Goal: Book appointment/travel/reservation

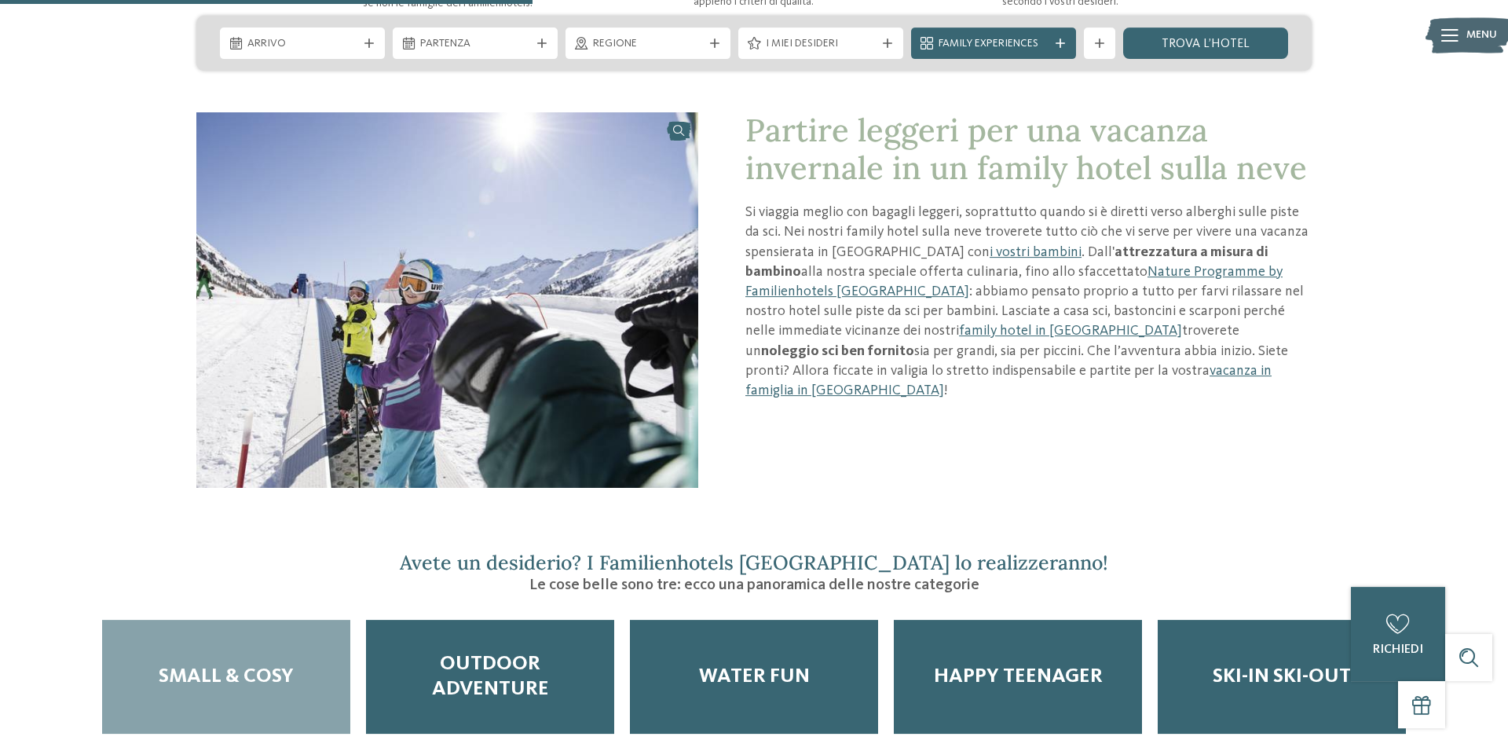
scroll to position [1763, 0]
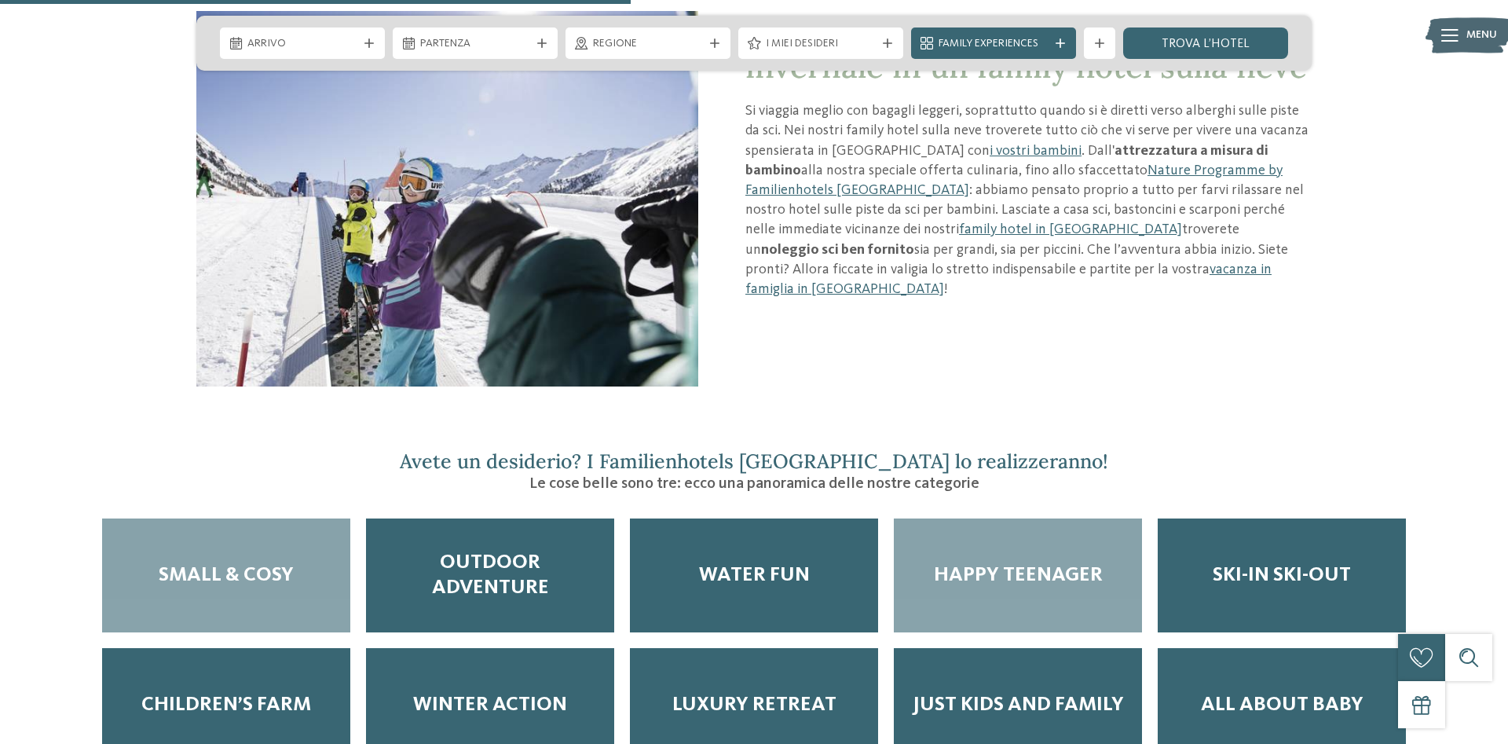
click at [966, 563] on span "Happy teenager" at bounding box center [1018, 575] width 169 height 24
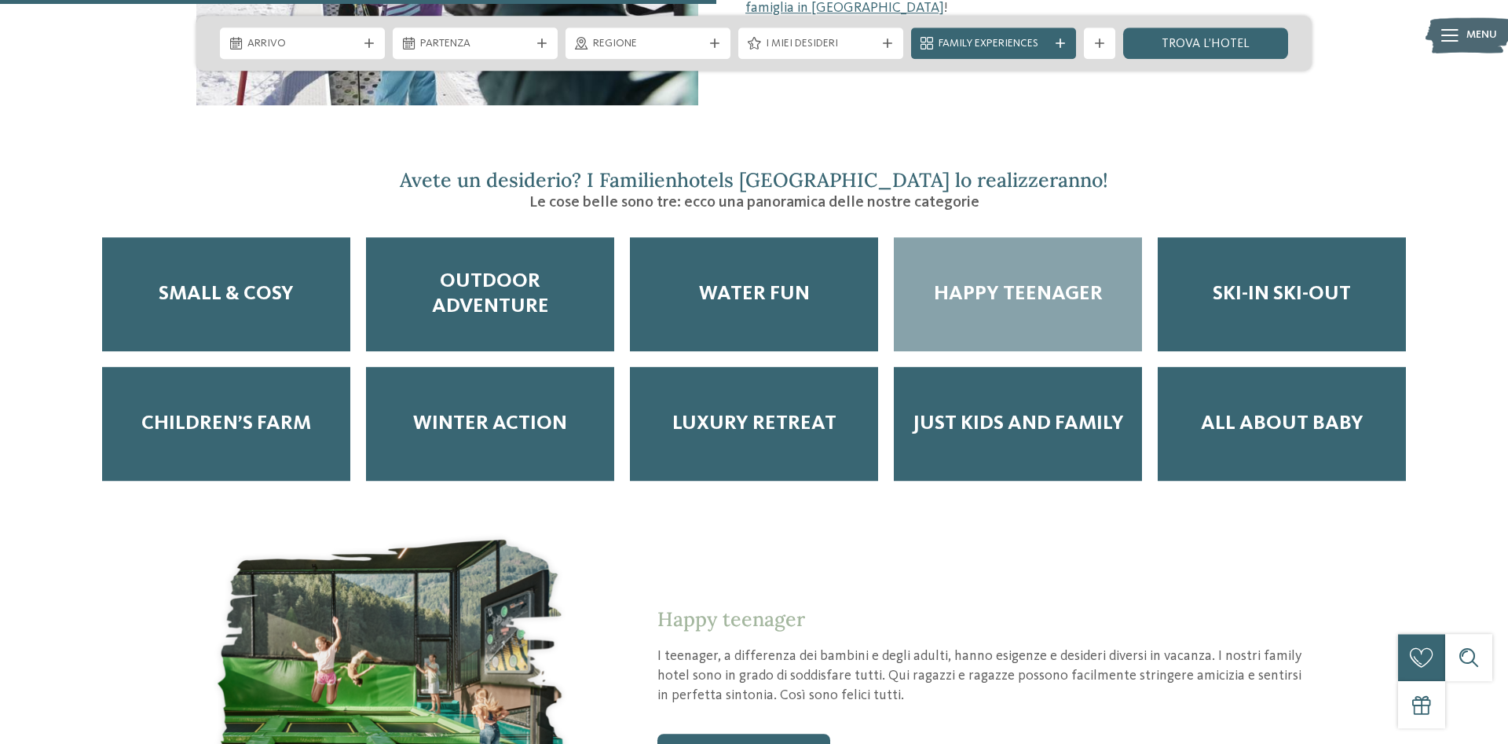
scroll to position [2164, 0]
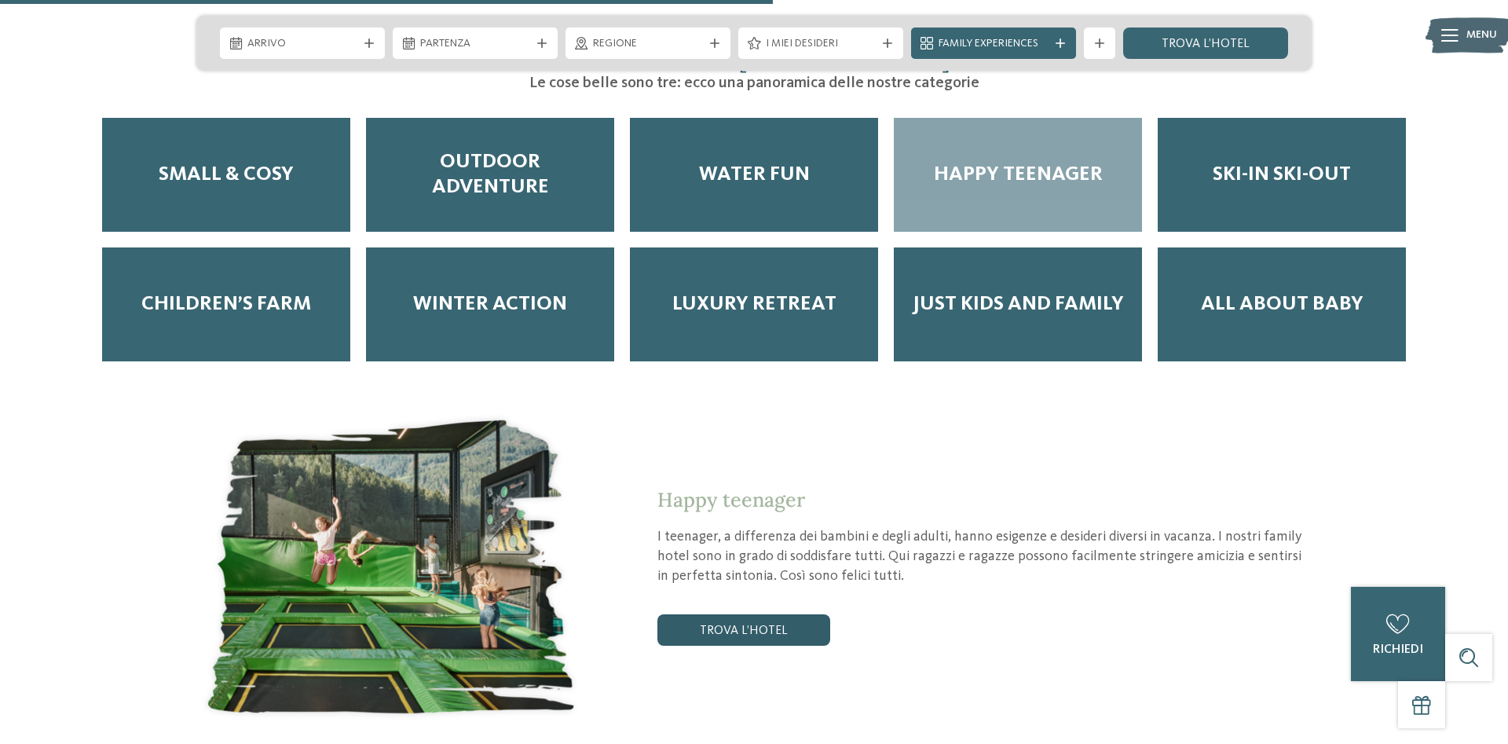
click at [781, 614] on link "trova l’hotel" at bounding box center [744, 629] width 173 height 31
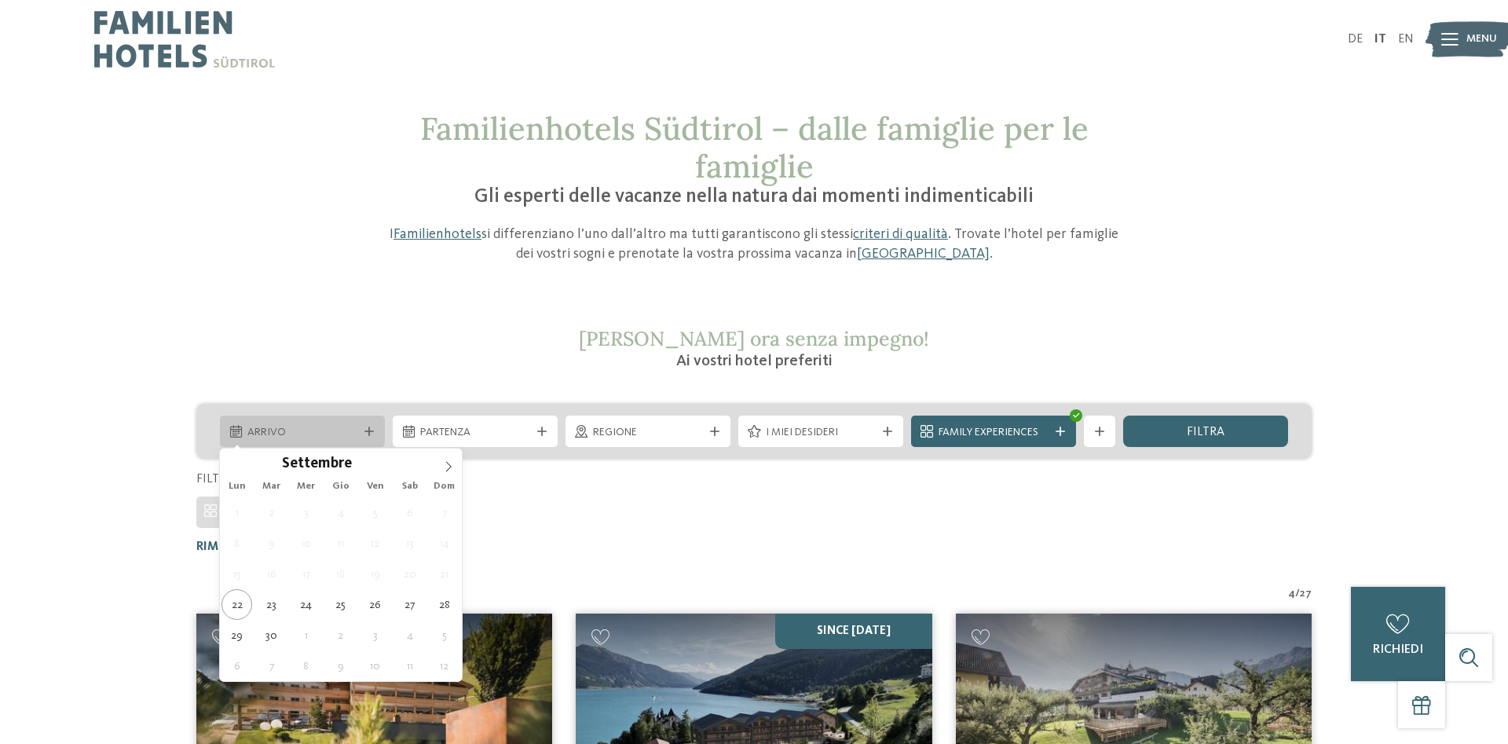
click at [335, 428] on span "Arrivo" at bounding box center [302, 433] width 110 height 16
click at [444, 467] on icon at bounding box center [448, 466] width 11 height 11
type input "****"
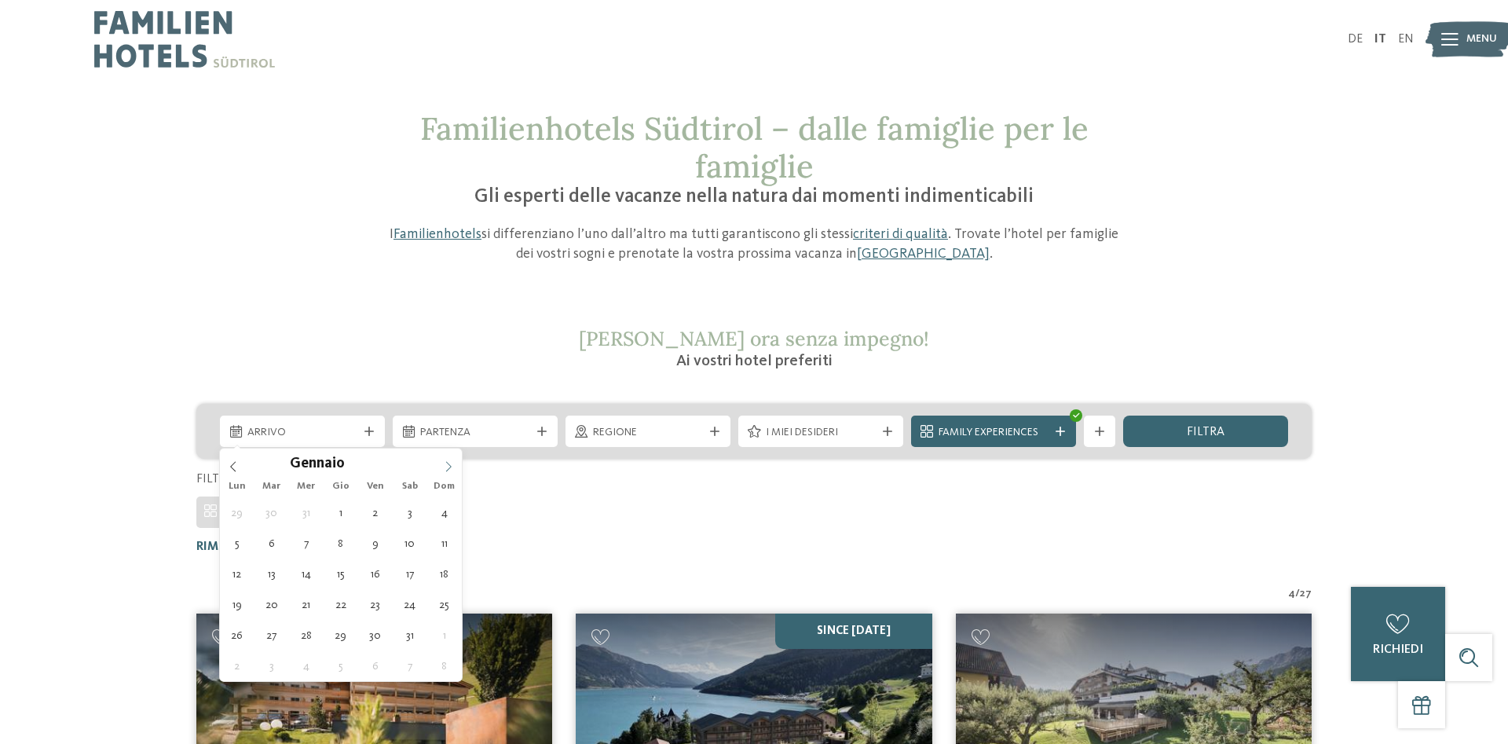
click at [444, 467] on icon at bounding box center [448, 466] width 11 height 11
type div "05.01.2026"
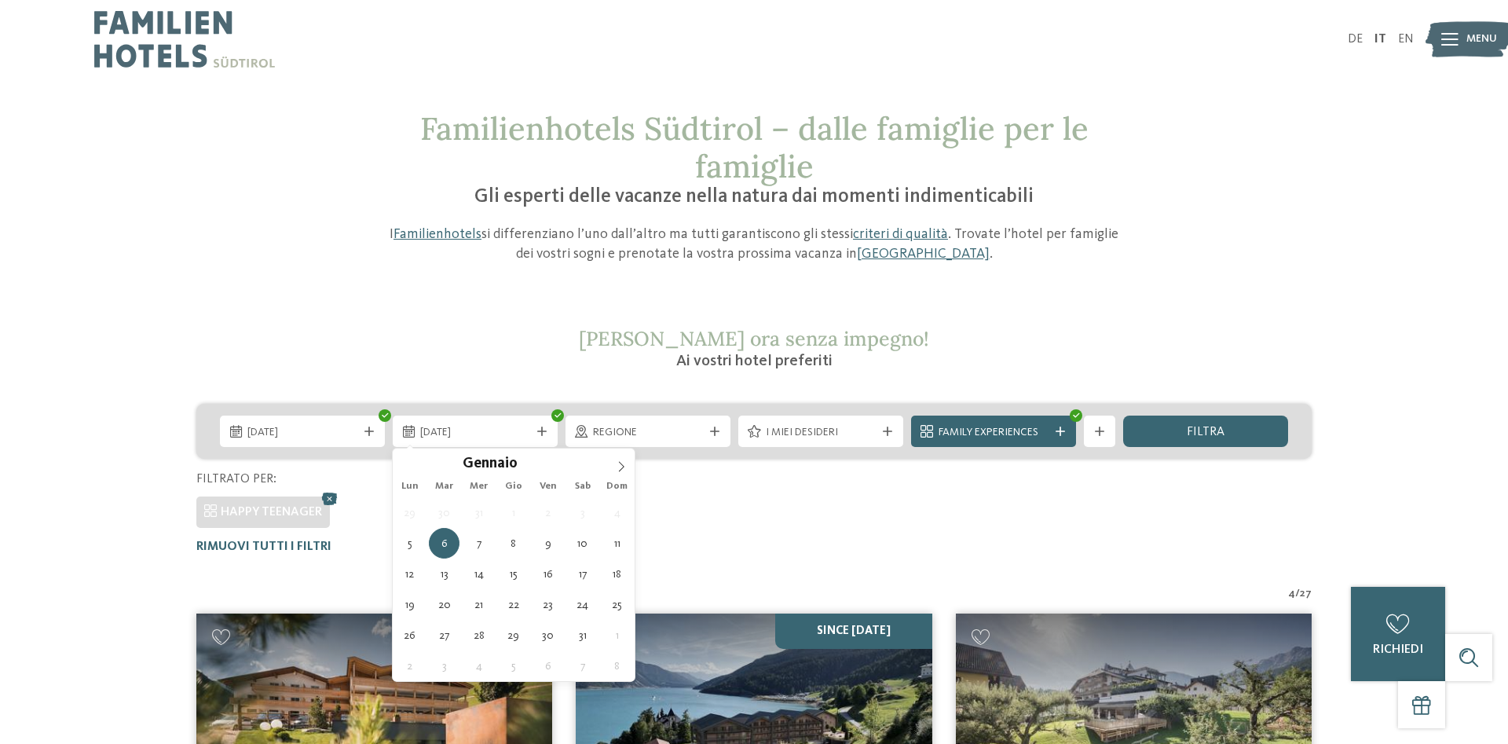
type input "****"
type div "09.01.2026"
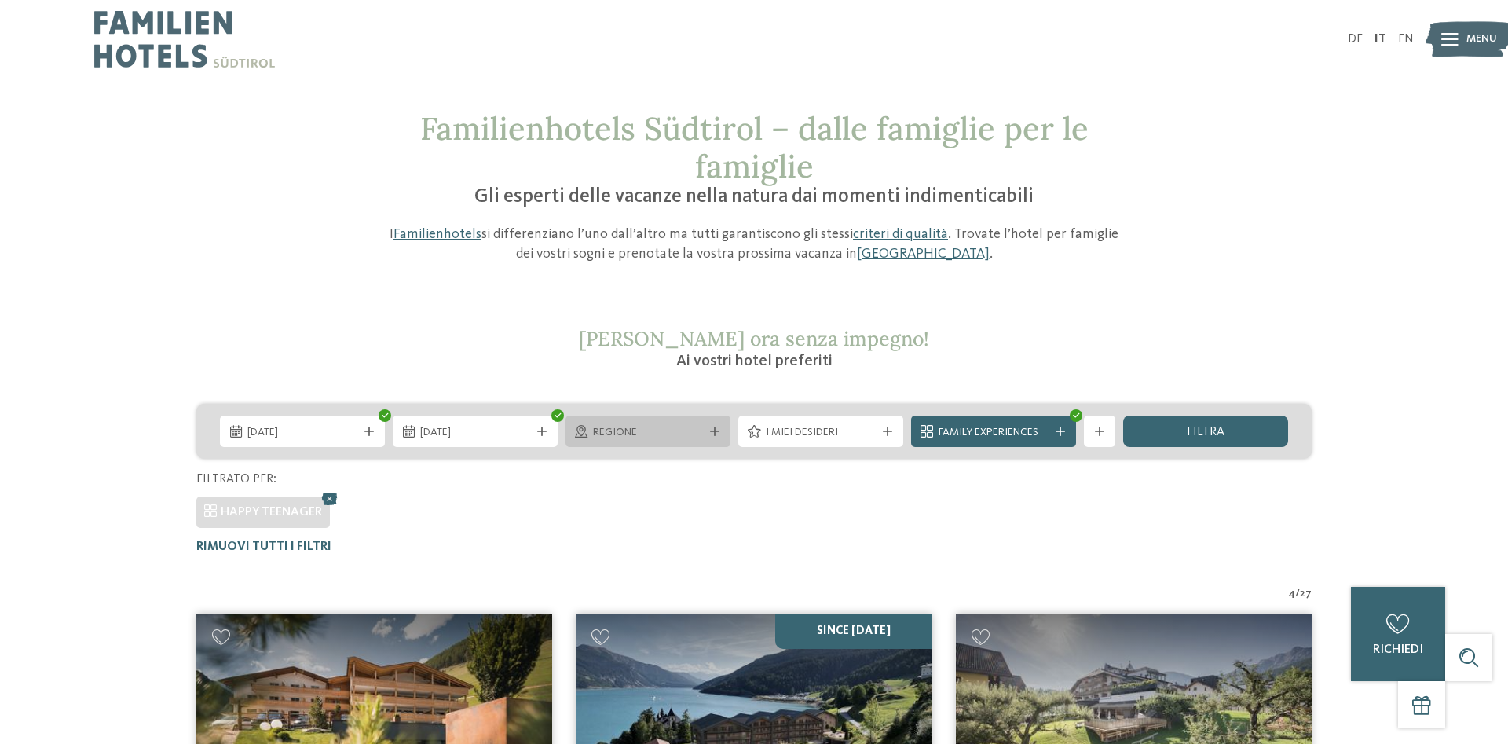
click at [720, 422] on div "Regione" at bounding box center [648, 431] width 165 height 31
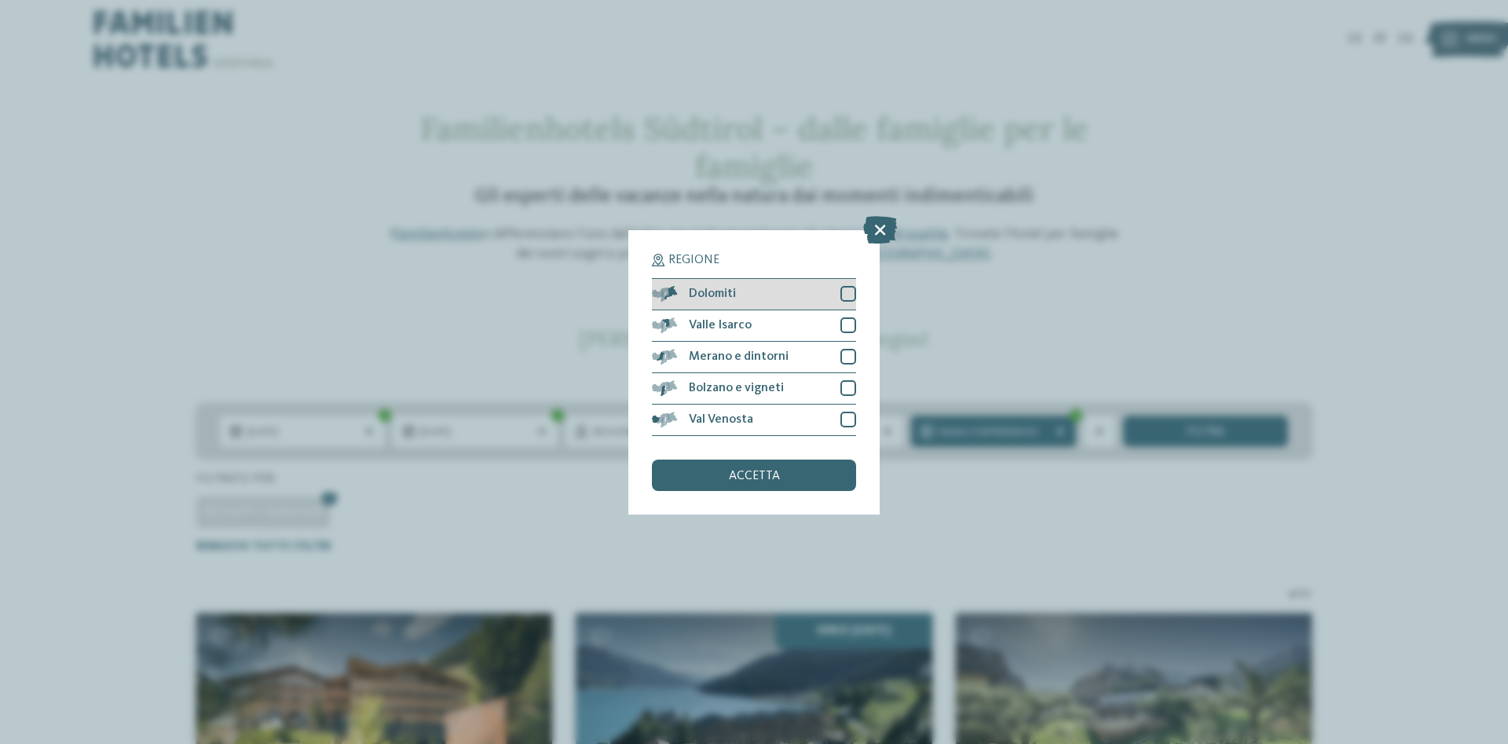
click at [705, 299] on span "Dolomiti" at bounding box center [712, 294] width 47 height 13
click at [787, 464] on div "accetta" at bounding box center [754, 475] width 204 height 31
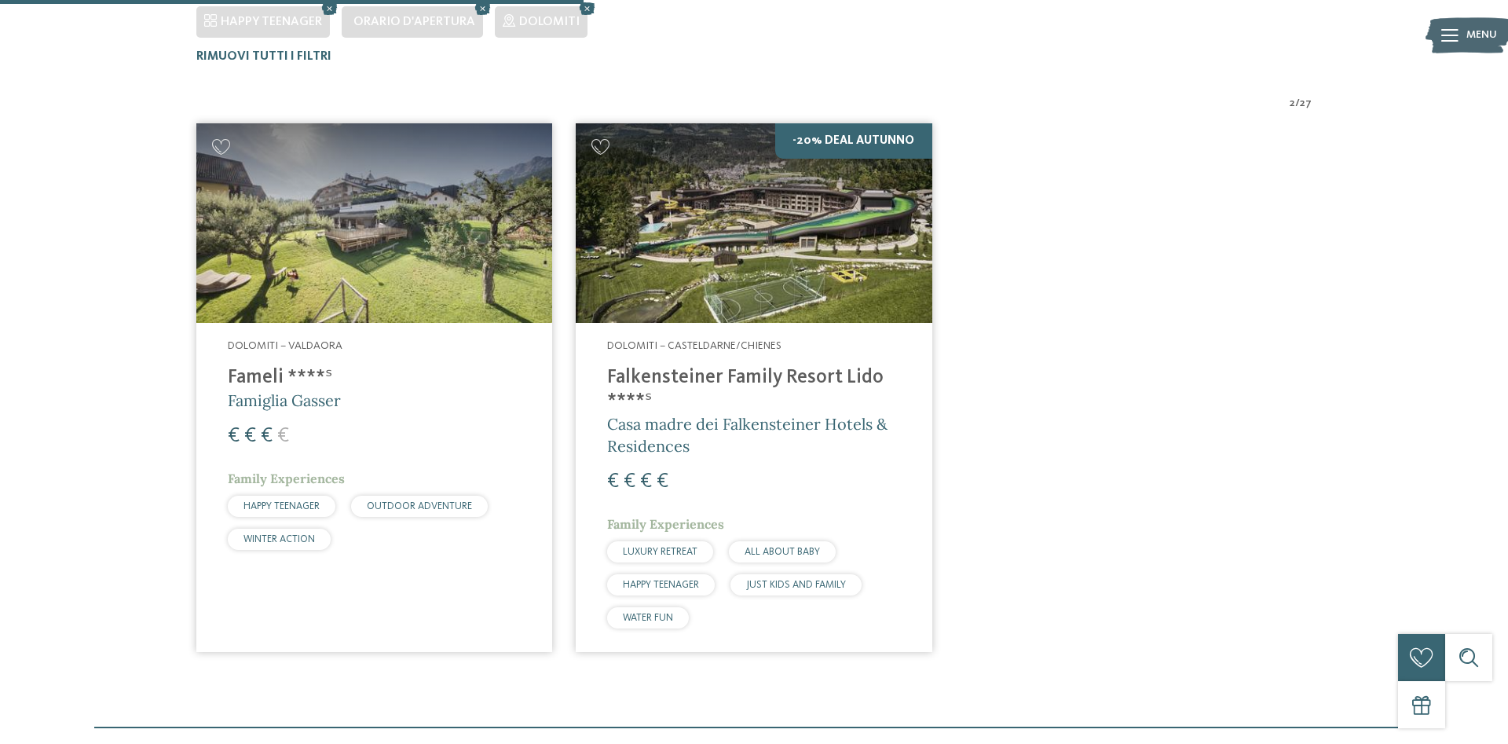
scroll to position [515, 0]
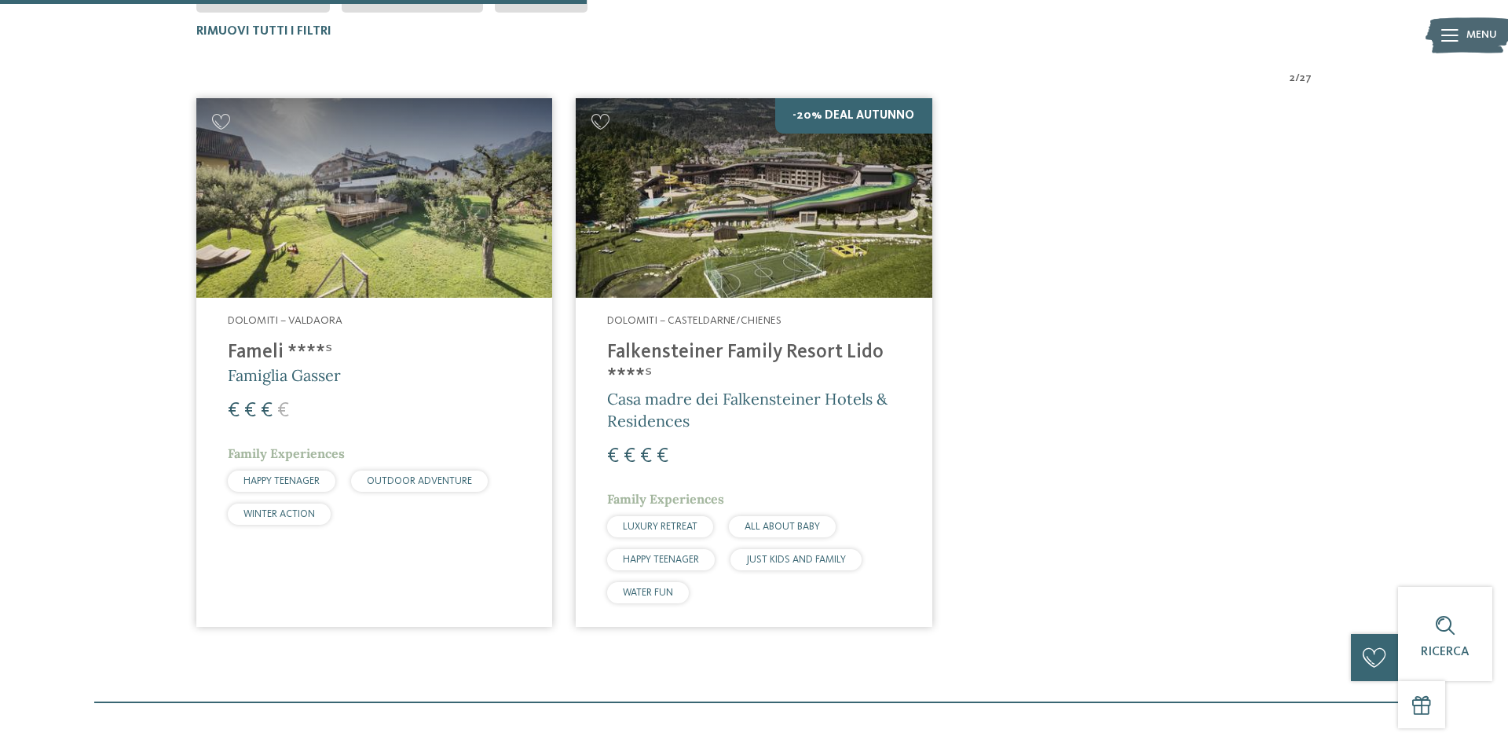
click at [408, 242] on img at bounding box center [374, 198] width 356 height 200
